Goal: Information Seeking & Learning: Check status

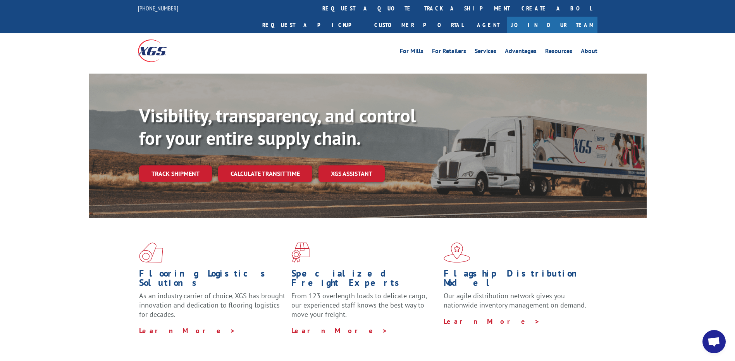
click at [419, 7] on link "track a shipment" at bounding box center [467, 8] width 97 height 17
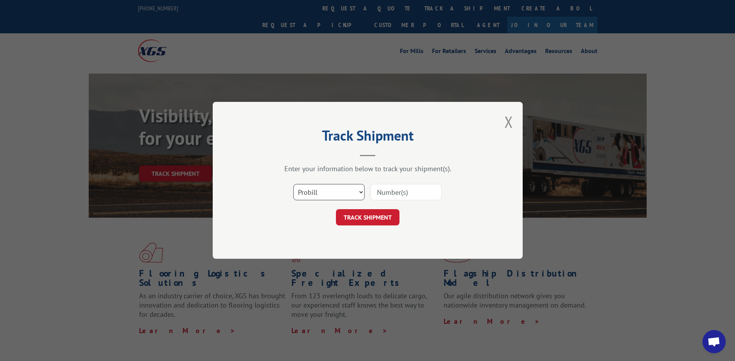
click at [345, 193] on select "Select category... Probill BOL PO" at bounding box center [328, 192] width 71 height 16
select select "bol"
click at [293, 184] on select "Select category... Probill BOL PO" at bounding box center [328, 192] width 71 height 16
click at [354, 220] on button "TRACK SHIPMENT" at bounding box center [368, 218] width 64 height 16
click at [413, 270] on div "Track Shipment Enter your information below to track your shipment(s). Select c…" at bounding box center [367, 180] width 735 height 361
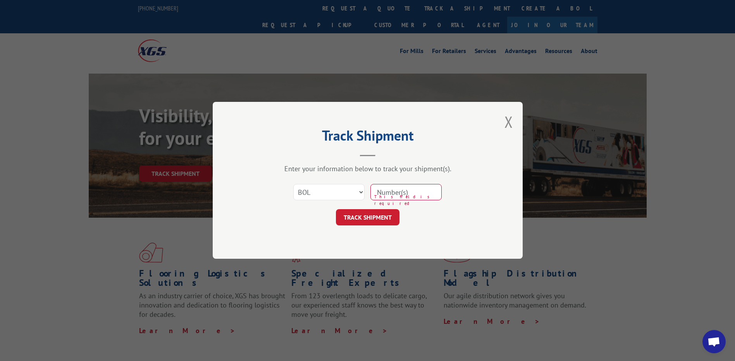
paste input "5209125"
type input "5209125"
click at [378, 210] on button "TRACK SHIPMENT" at bounding box center [368, 218] width 64 height 16
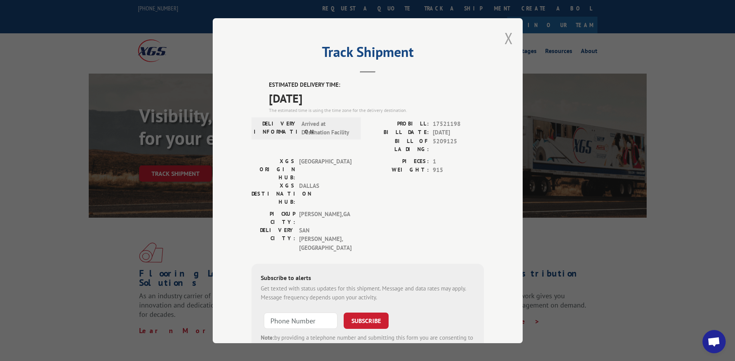
click at [505, 40] on button "Close modal" at bounding box center [509, 38] width 9 height 21
